Goal: Information Seeking & Learning: Learn about a topic

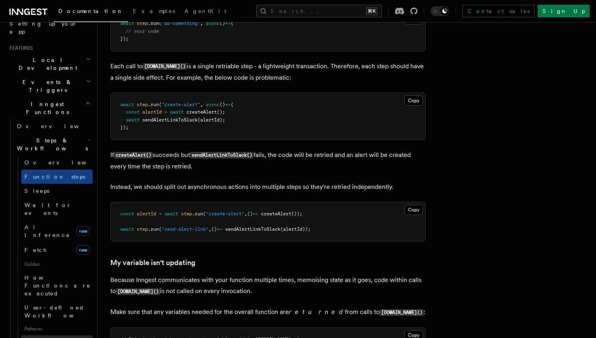
scroll to position [158, 0]
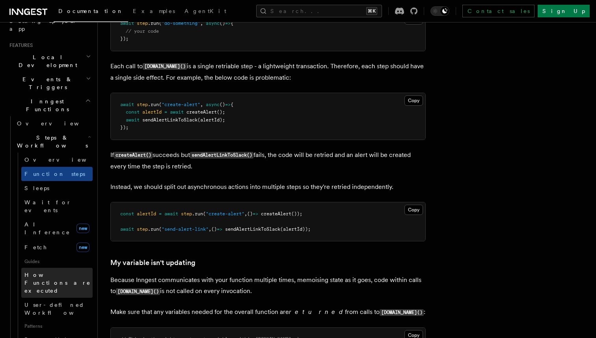
click at [45, 272] on span "How Functions are executed" at bounding box center [57, 283] width 66 height 22
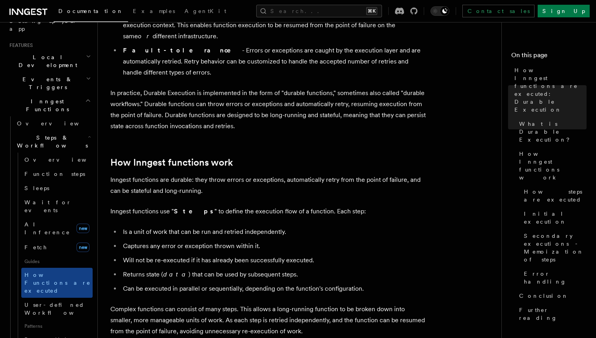
scroll to position [284, 0]
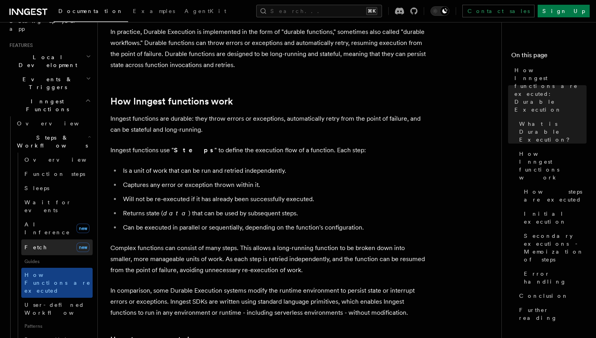
click at [41, 239] on link "Fetch new" at bounding box center [56, 247] width 71 height 16
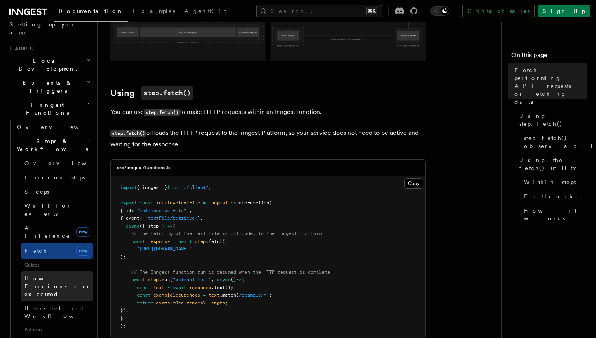
scroll to position [150, 0]
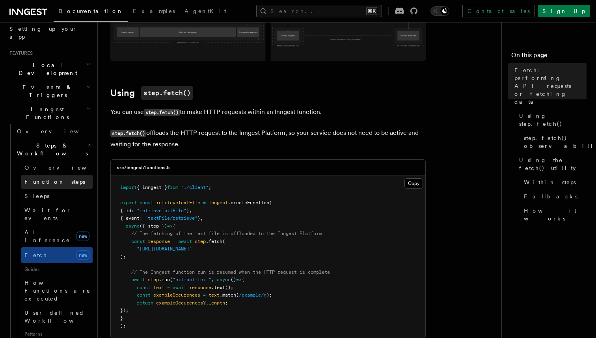
click at [41, 179] on span "Function steps" at bounding box center [54, 182] width 61 height 6
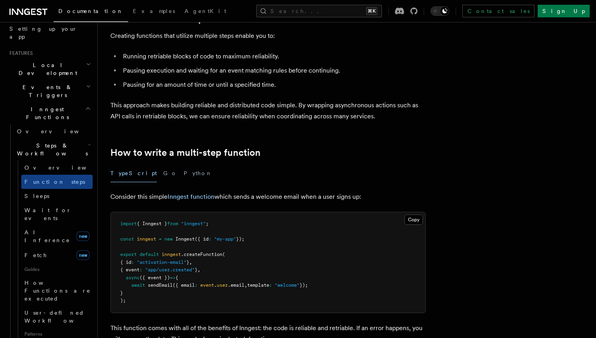
scroll to position [142, 0]
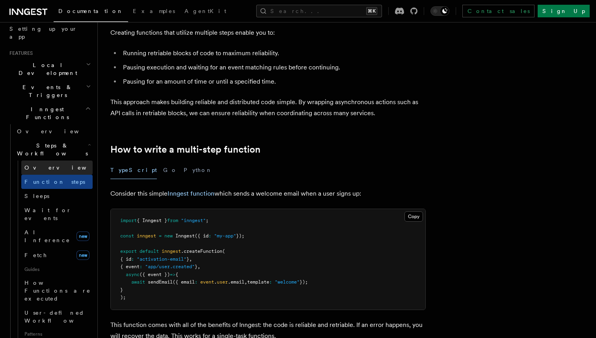
click at [54, 161] on link "Overview" at bounding box center [56, 168] width 71 height 14
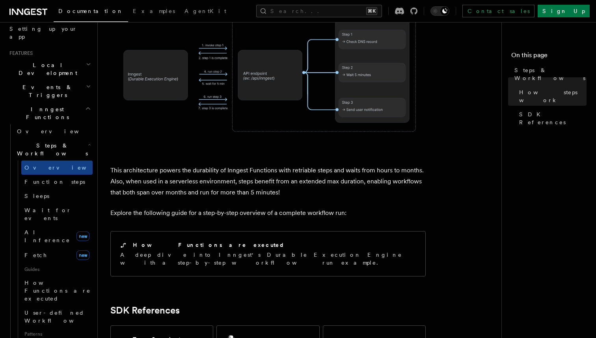
scroll to position [696, 0]
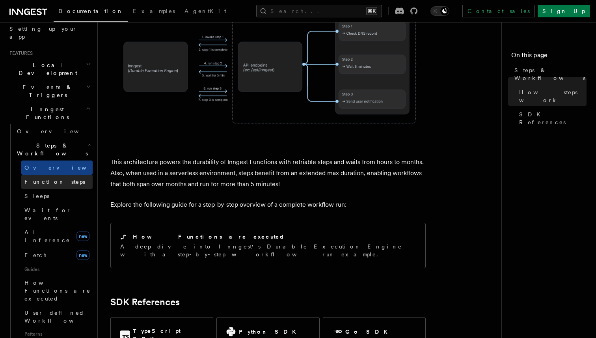
click at [51, 179] on span "Function steps" at bounding box center [54, 182] width 61 height 6
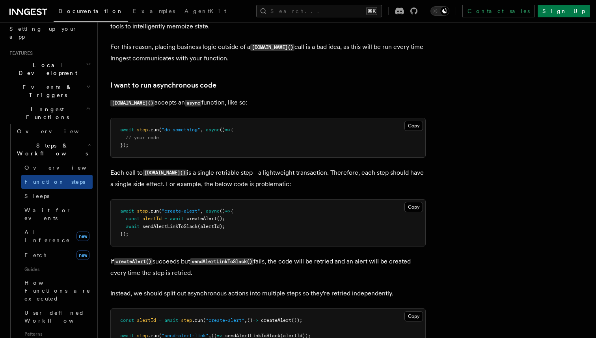
scroll to position [1699, 0]
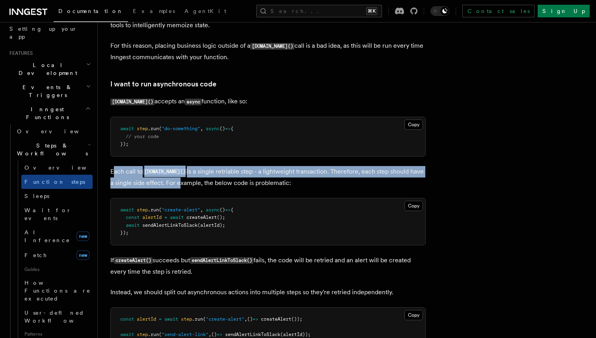
drag, startPoint x: 112, startPoint y: 174, endPoint x: 172, endPoint y: 182, distance: 59.7
click at [172, 182] on p "Each call to [DOMAIN_NAME]() is a single retriable step - a lightweight transac…" at bounding box center [267, 177] width 315 height 22
click at [122, 177] on p "Each call to [DOMAIN_NAME]() is a single retriable step - a lightweight transac…" at bounding box center [267, 177] width 315 height 22
drag, startPoint x: 108, startPoint y: 172, endPoint x: 160, endPoint y: 187, distance: 54.0
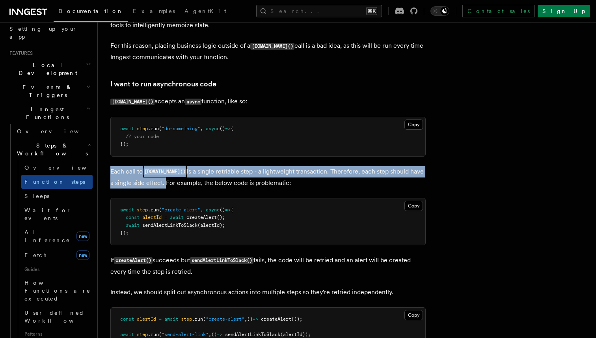
copy p "Each call to [DOMAIN_NAME]() is a single retriable step - a lightweight transac…"
